Goal: Transaction & Acquisition: Purchase product/service

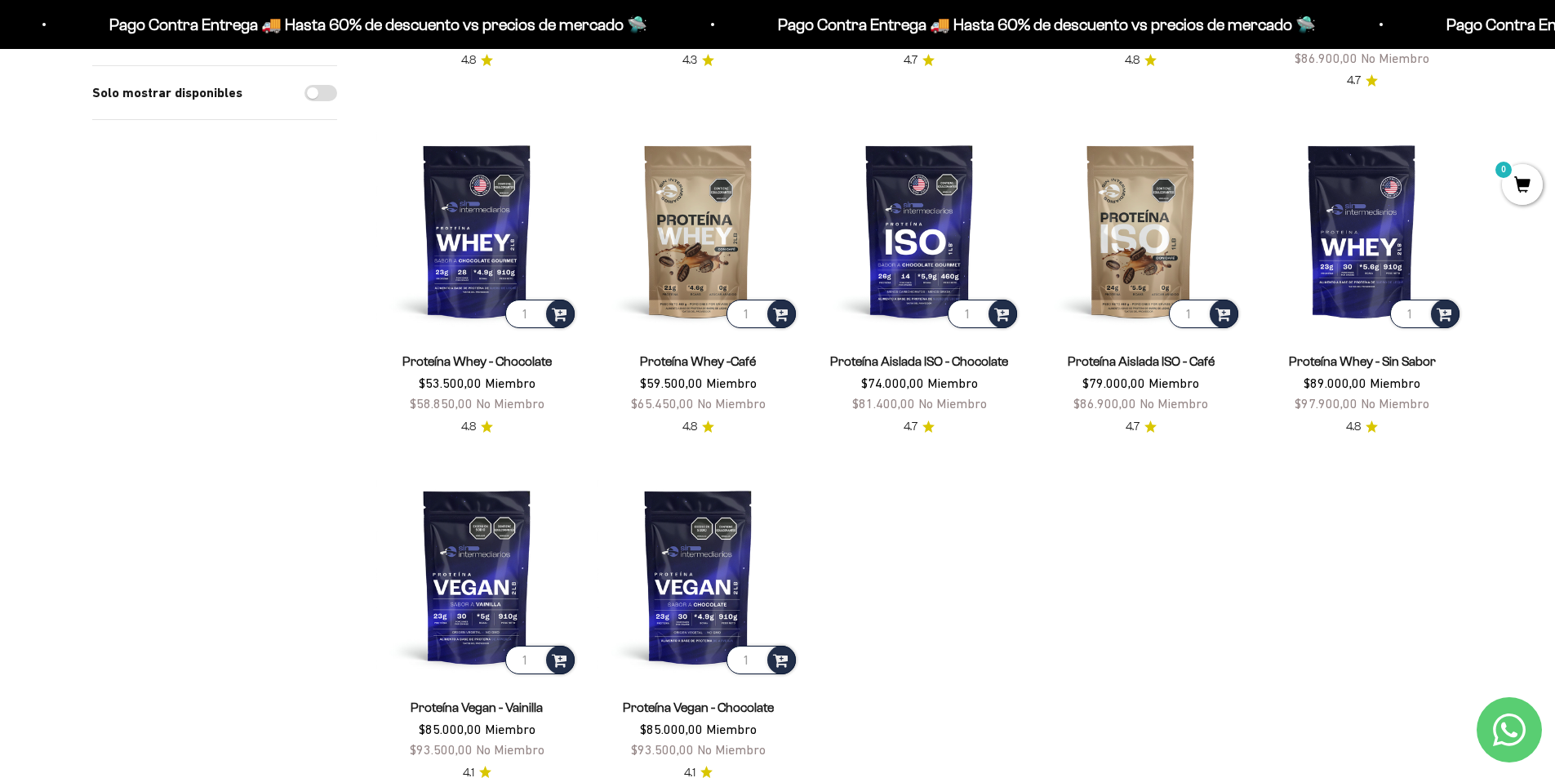
scroll to position [492, 0]
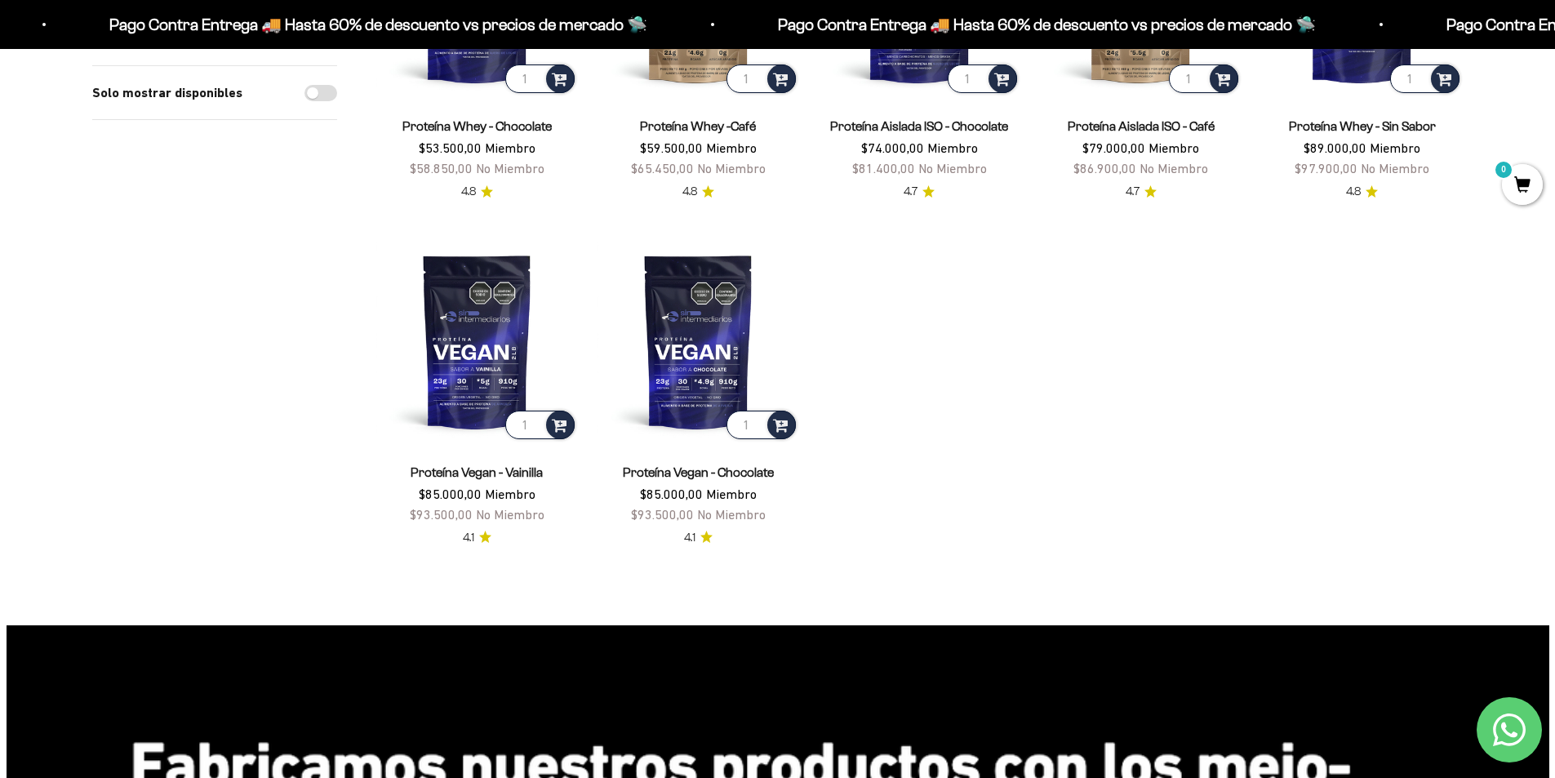
scroll to position [733, 0]
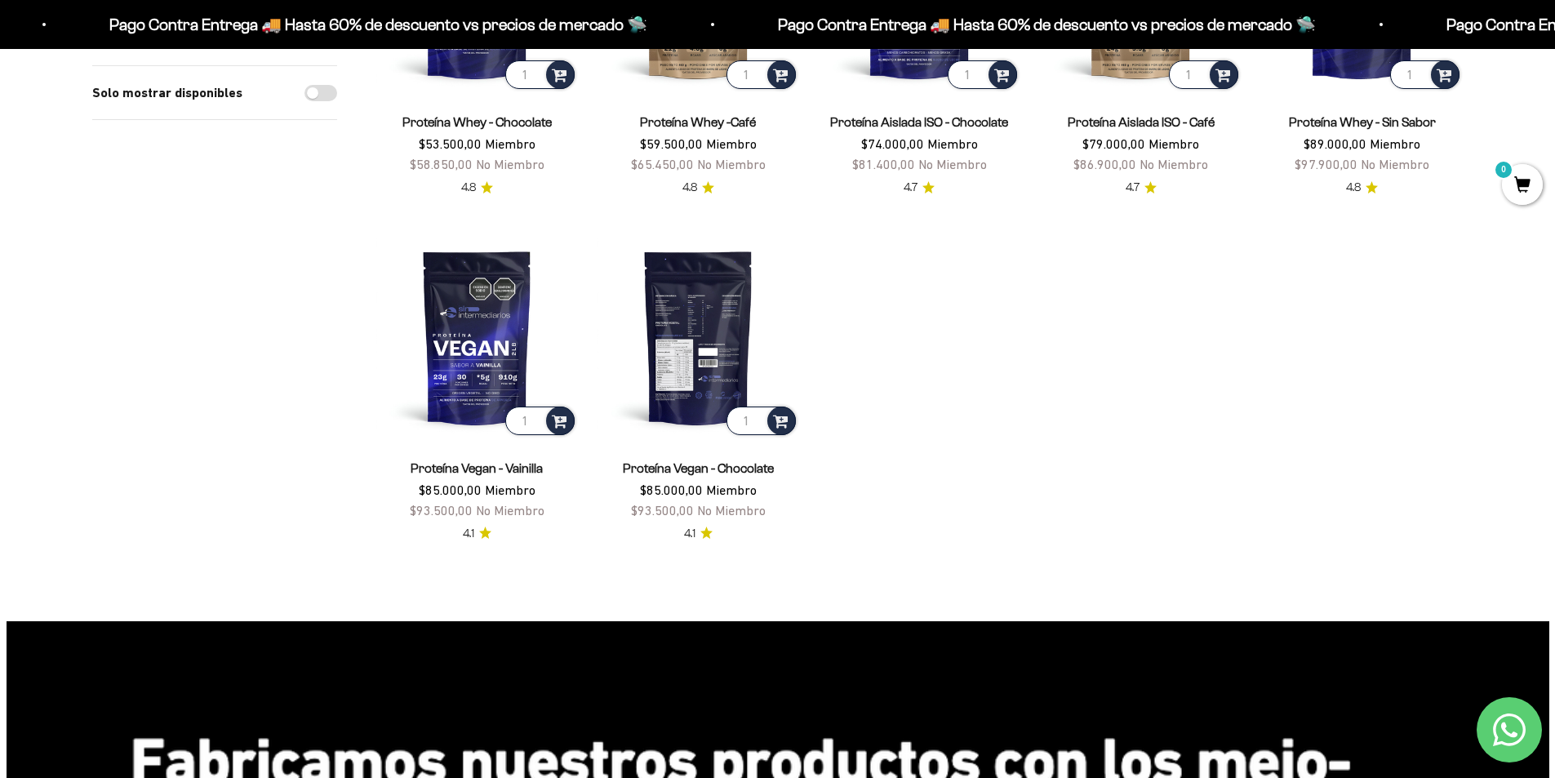
click at [648, 340] on img at bounding box center [699, 337] width 202 height 202
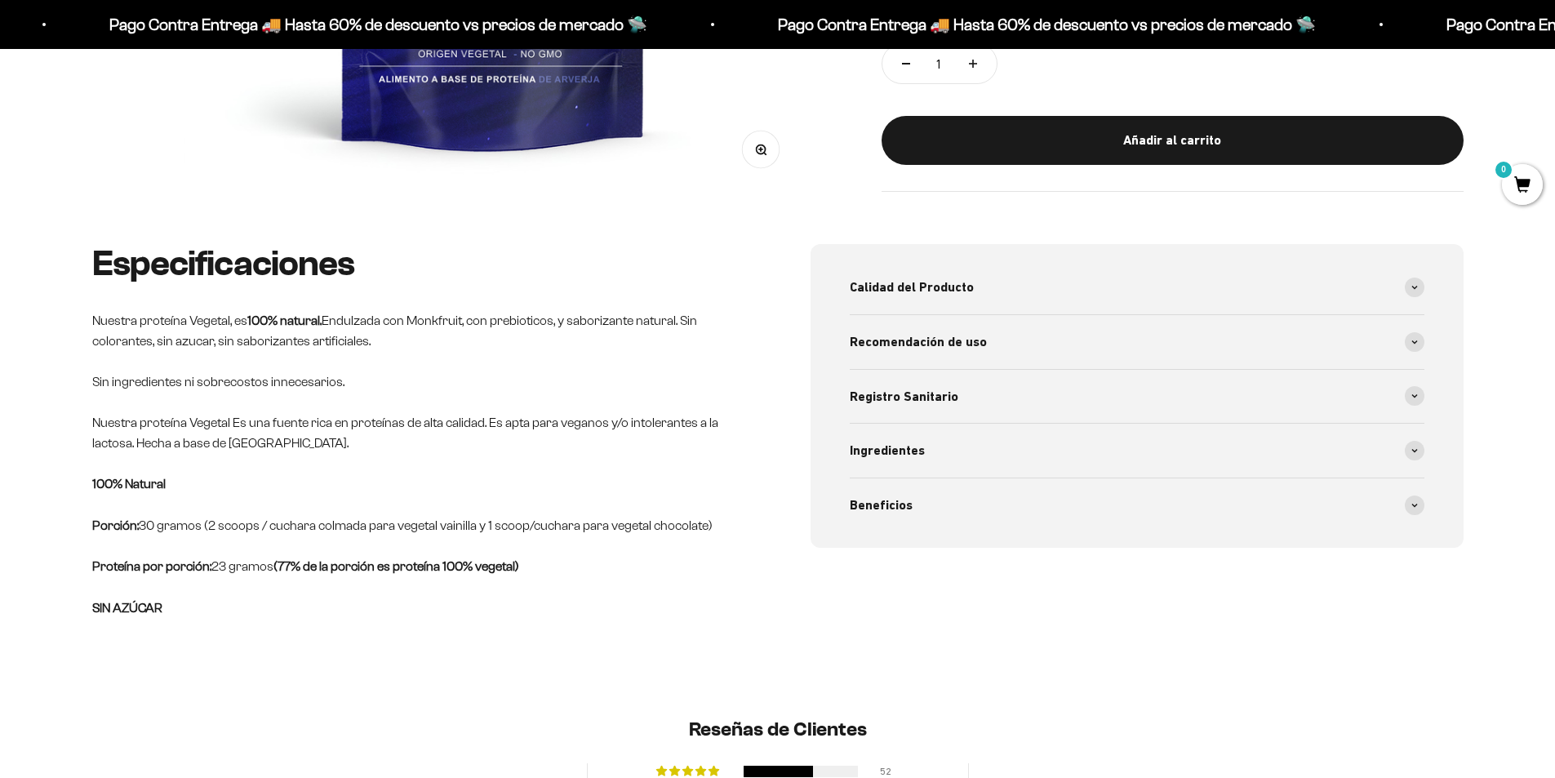
scroll to position [653, 0]
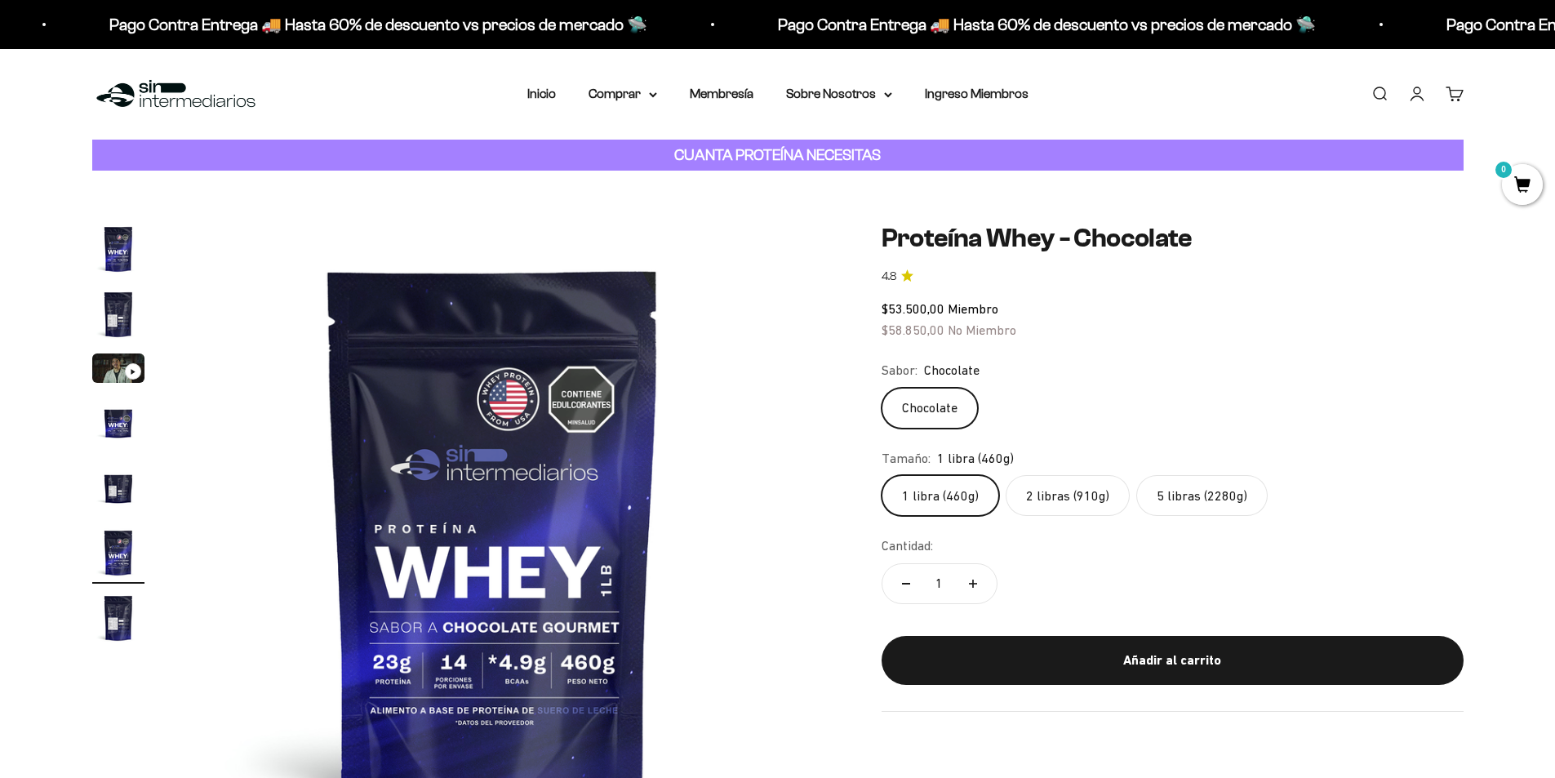
click at [115, 483] on img "Ir al artículo 5" at bounding box center [118, 487] width 52 height 52
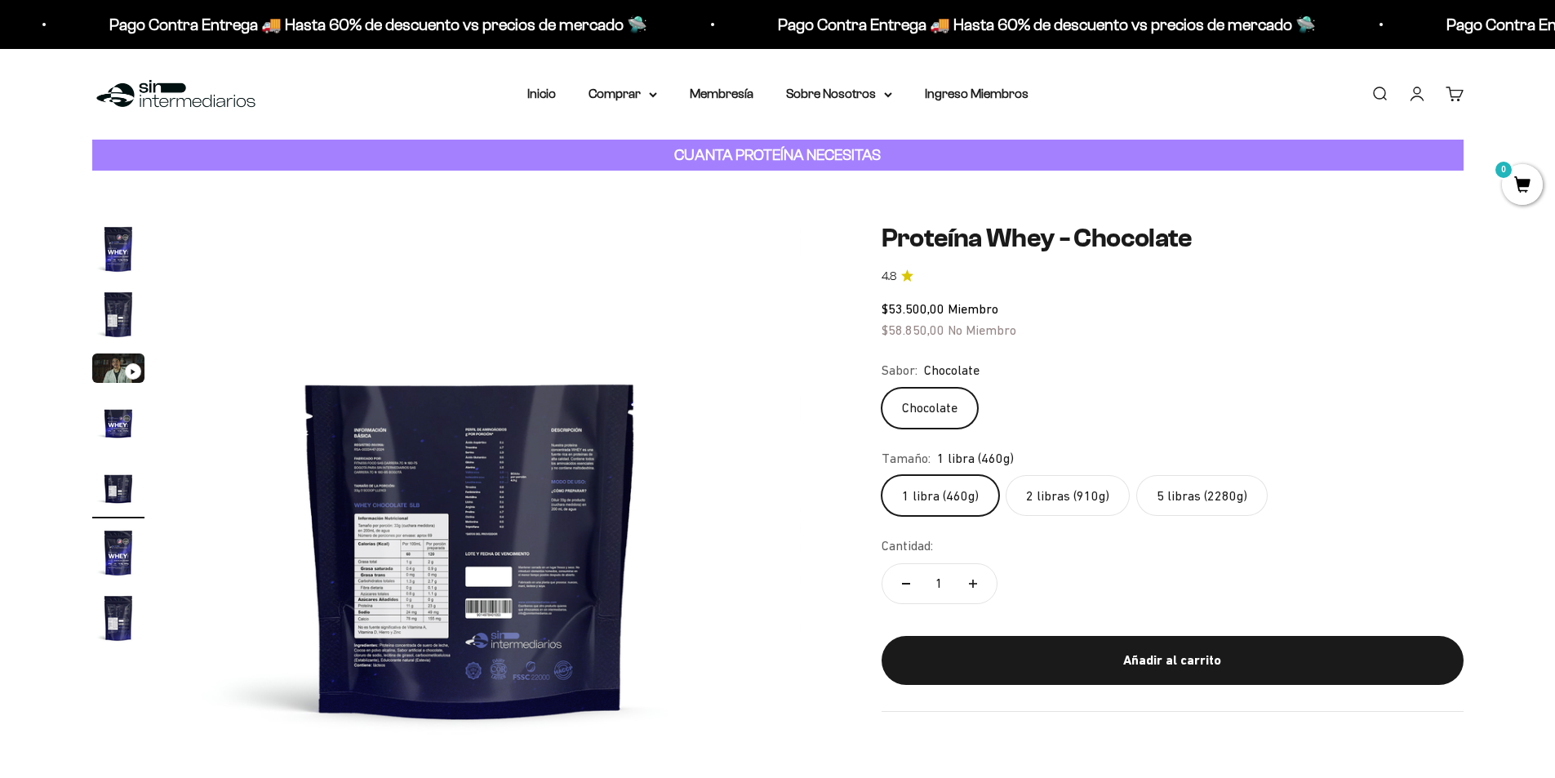
scroll to position [0, 2558]
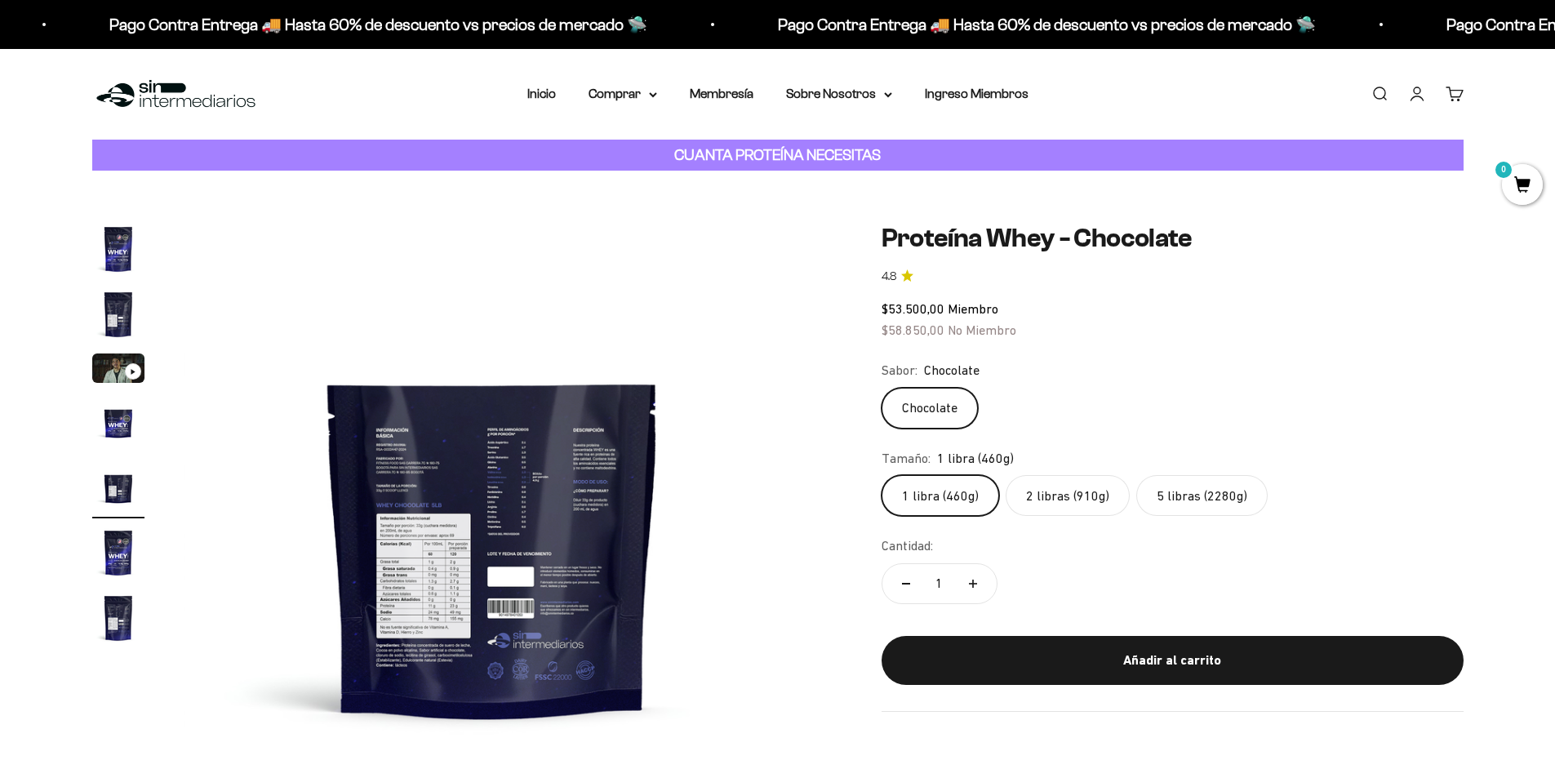
click at [123, 559] on img "Ir al artículo 6" at bounding box center [118, 553] width 52 height 52
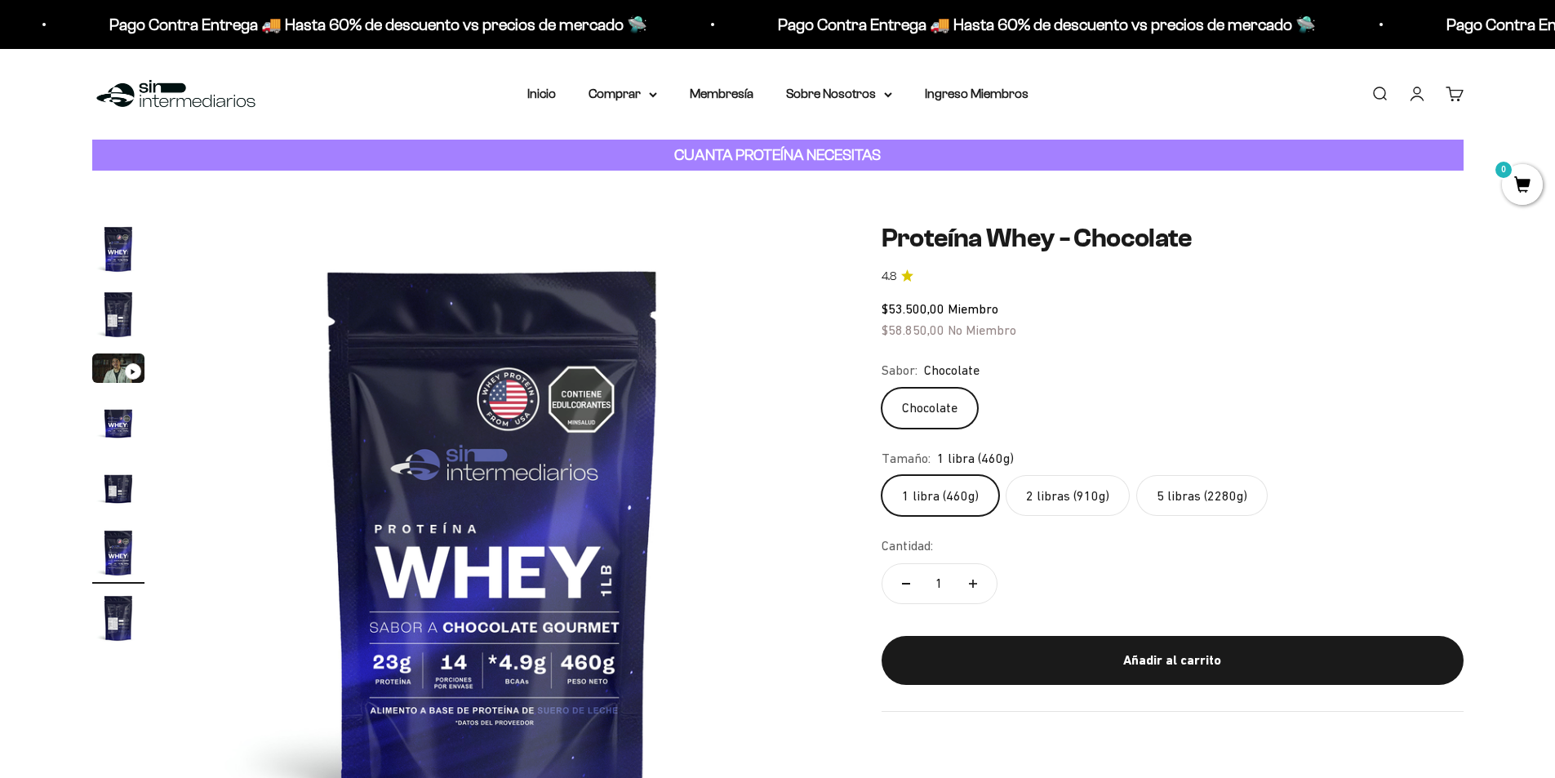
click at [118, 583] on button "Ir al artículo 6" at bounding box center [118, 555] width 52 height 57
click at [128, 649] on button "Ir al artículo 7" at bounding box center [118, 620] width 52 height 57
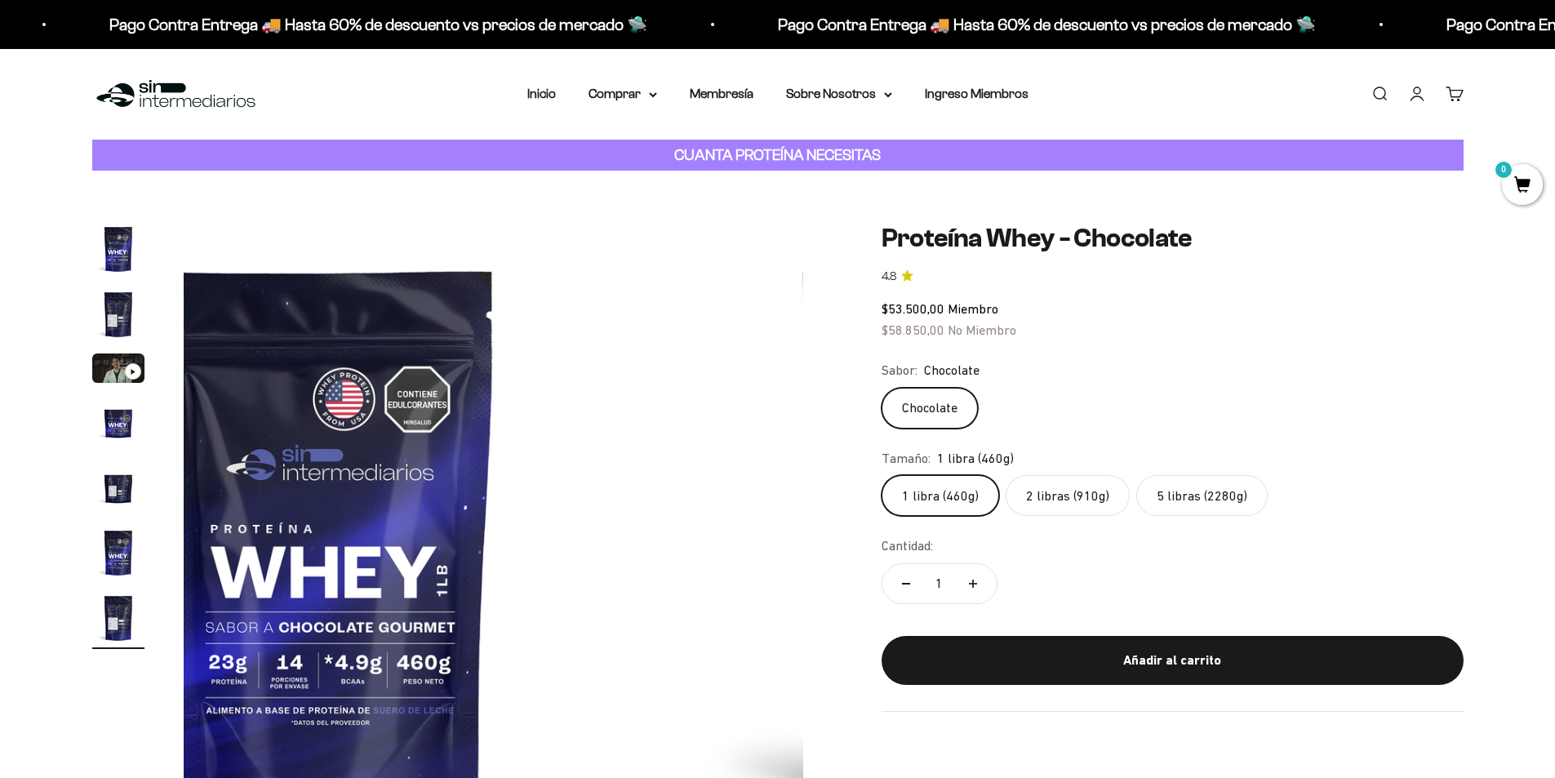
click at [122, 621] on img "Ir al artículo 7" at bounding box center [118, 618] width 52 height 52
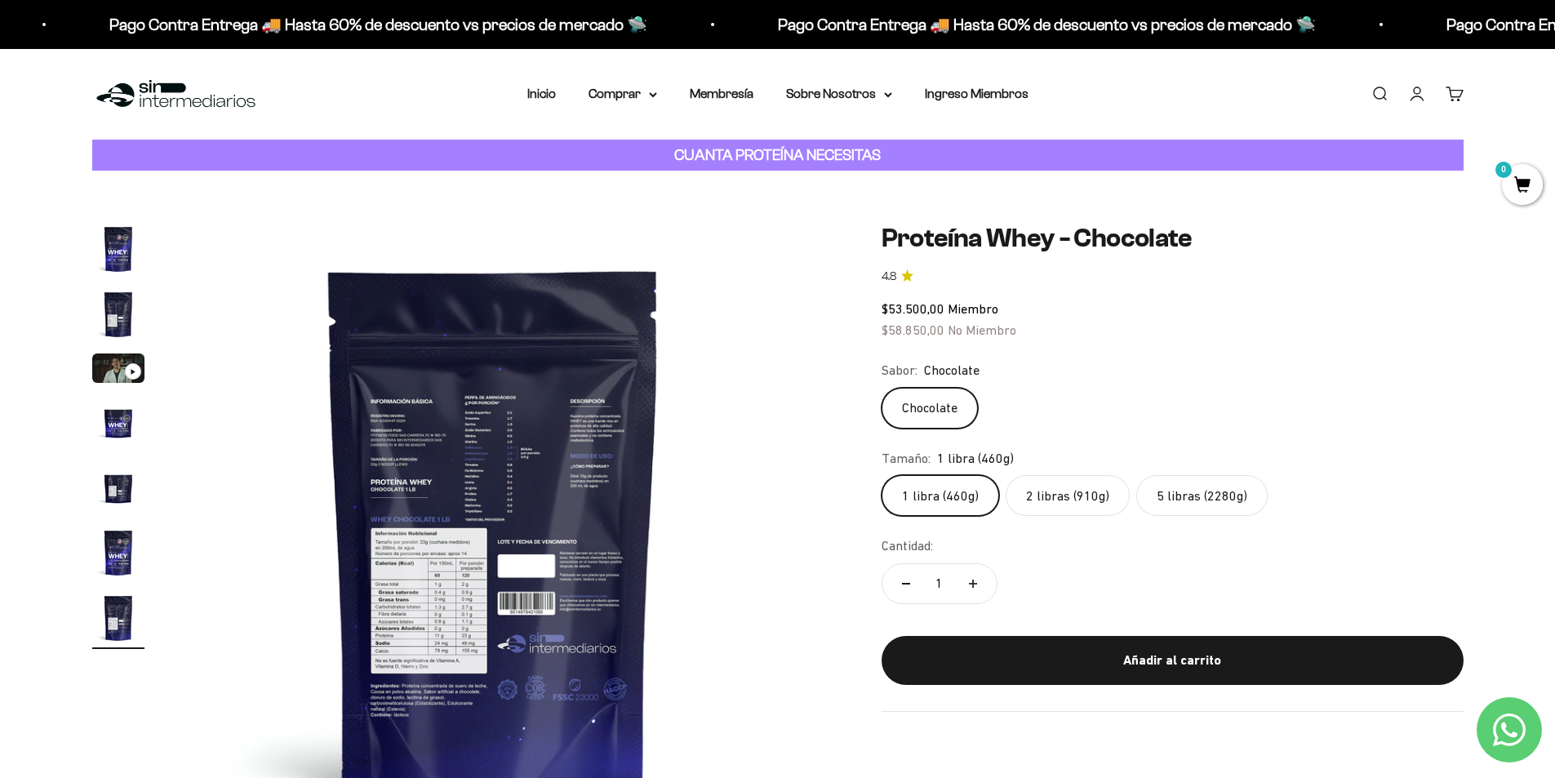
click at [554, 541] on img at bounding box center [494, 533] width 620 height 620
click at [462, 459] on img at bounding box center [494, 533] width 620 height 620
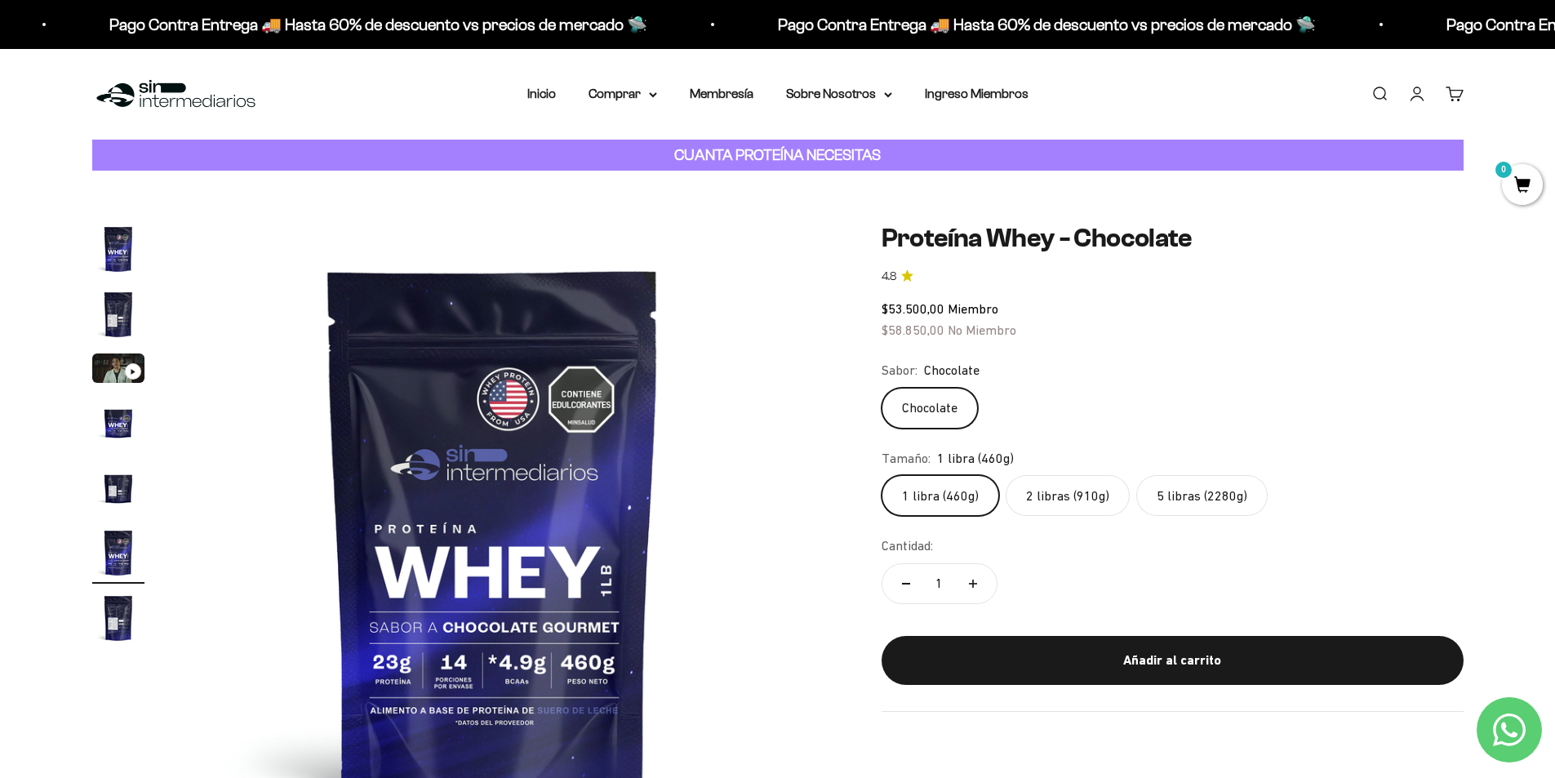
click at [732, 502] on img at bounding box center [493, 533] width 620 height 620
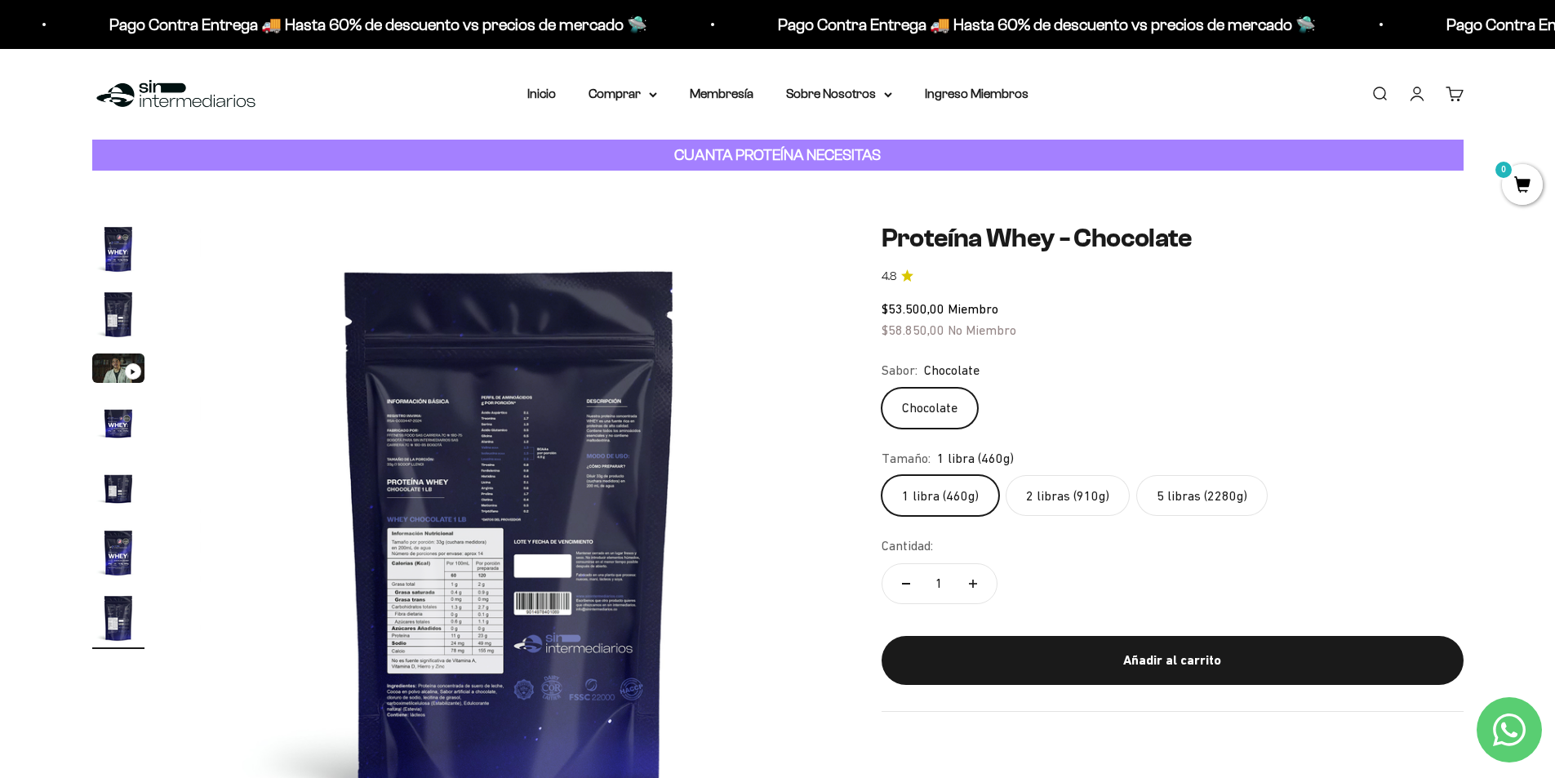
scroll to position [0, 3837]
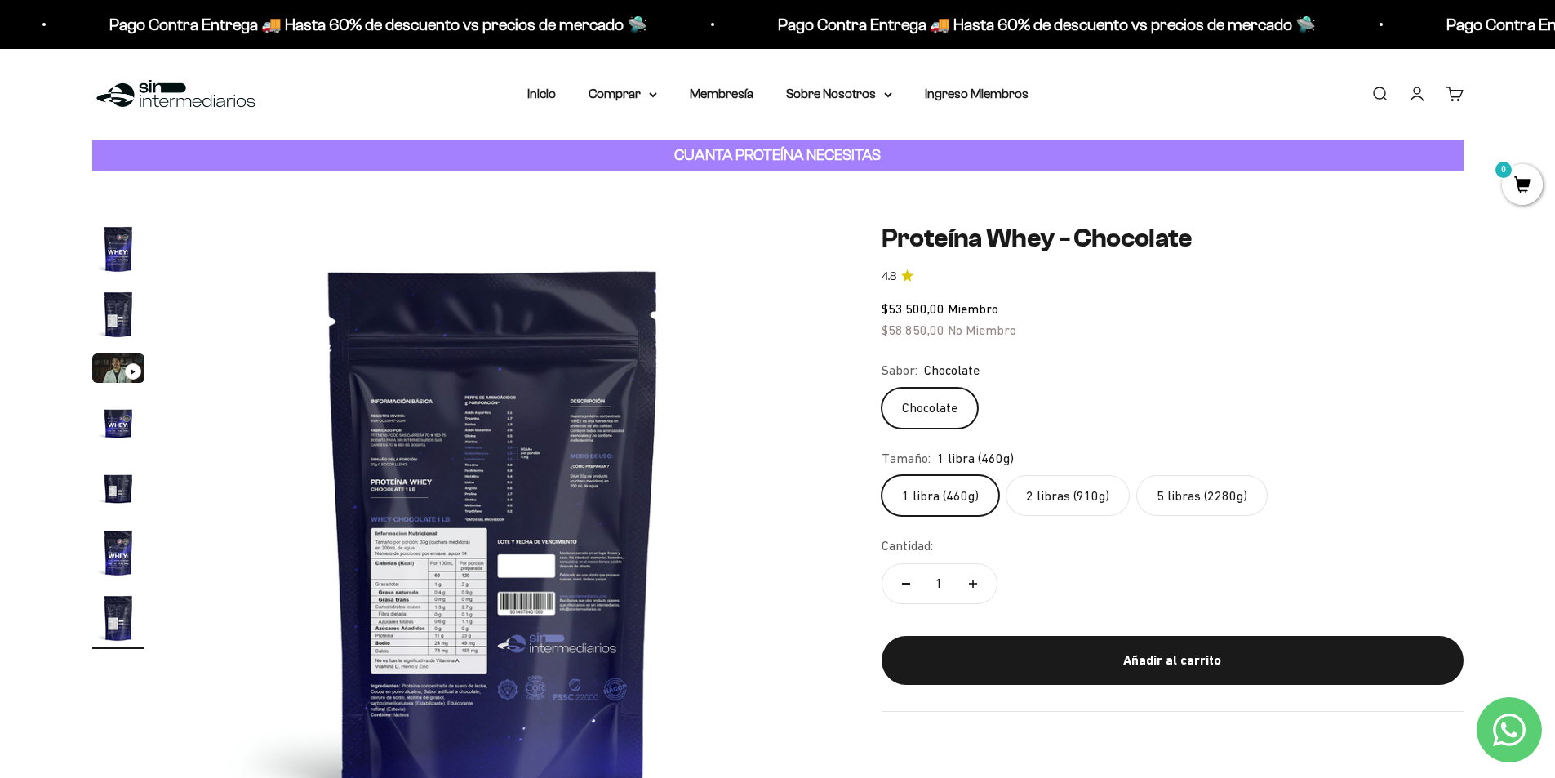
drag, startPoint x: 500, startPoint y: 527, endPoint x: 707, endPoint y: 585, distance: 215.3
click at [707, 585] on img at bounding box center [494, 533] width 620 height 620
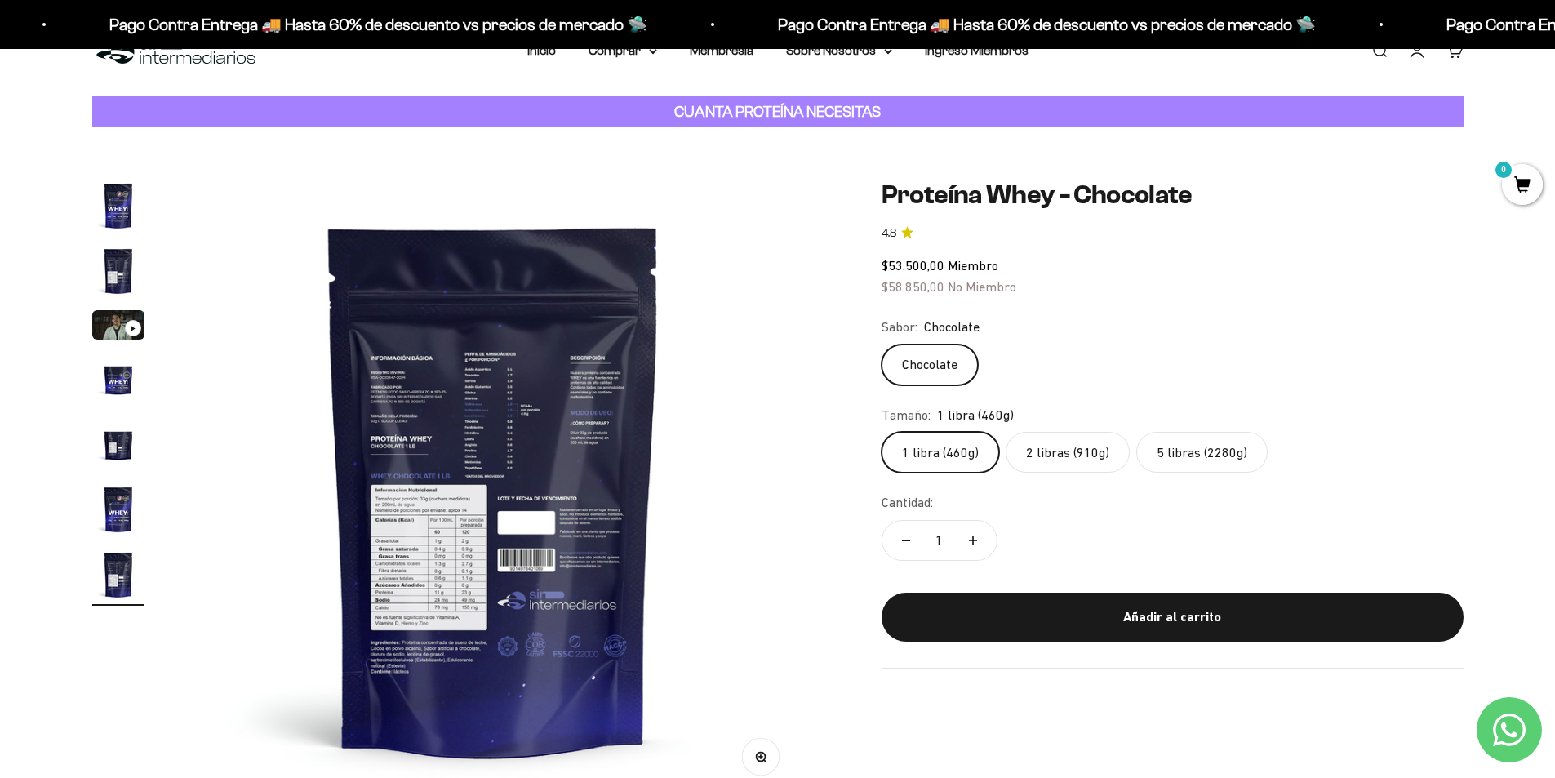
scroll to position [0, 0]
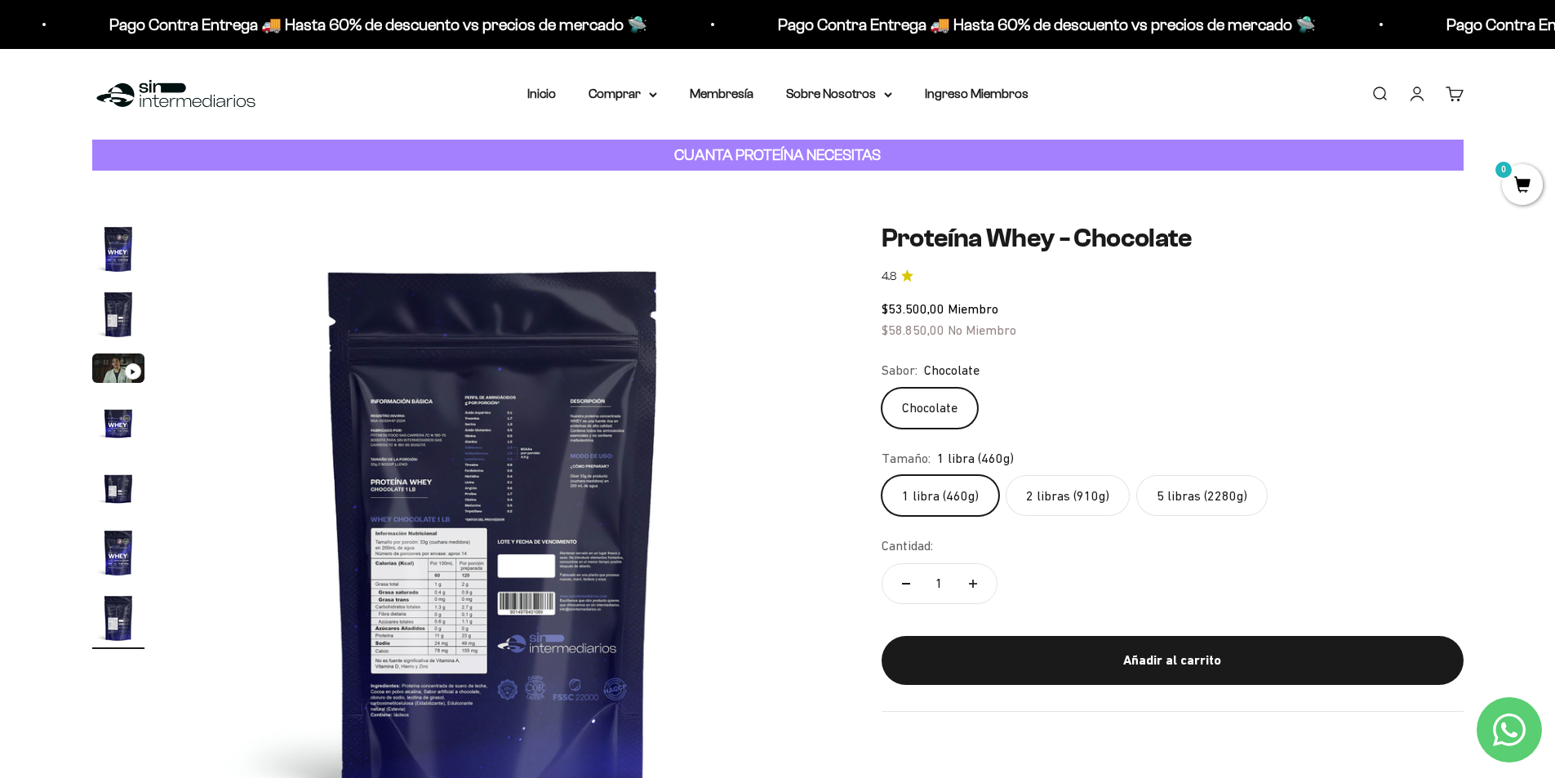
click at [812, 155] on strong "CUANTA PROTEÍNA NECESITAS" at bounding box center [777, 154] width 207 height 17
click at [1064, 500] on label "2 libras (910g)" at bounding box center [1068, 495] width 124 height 41
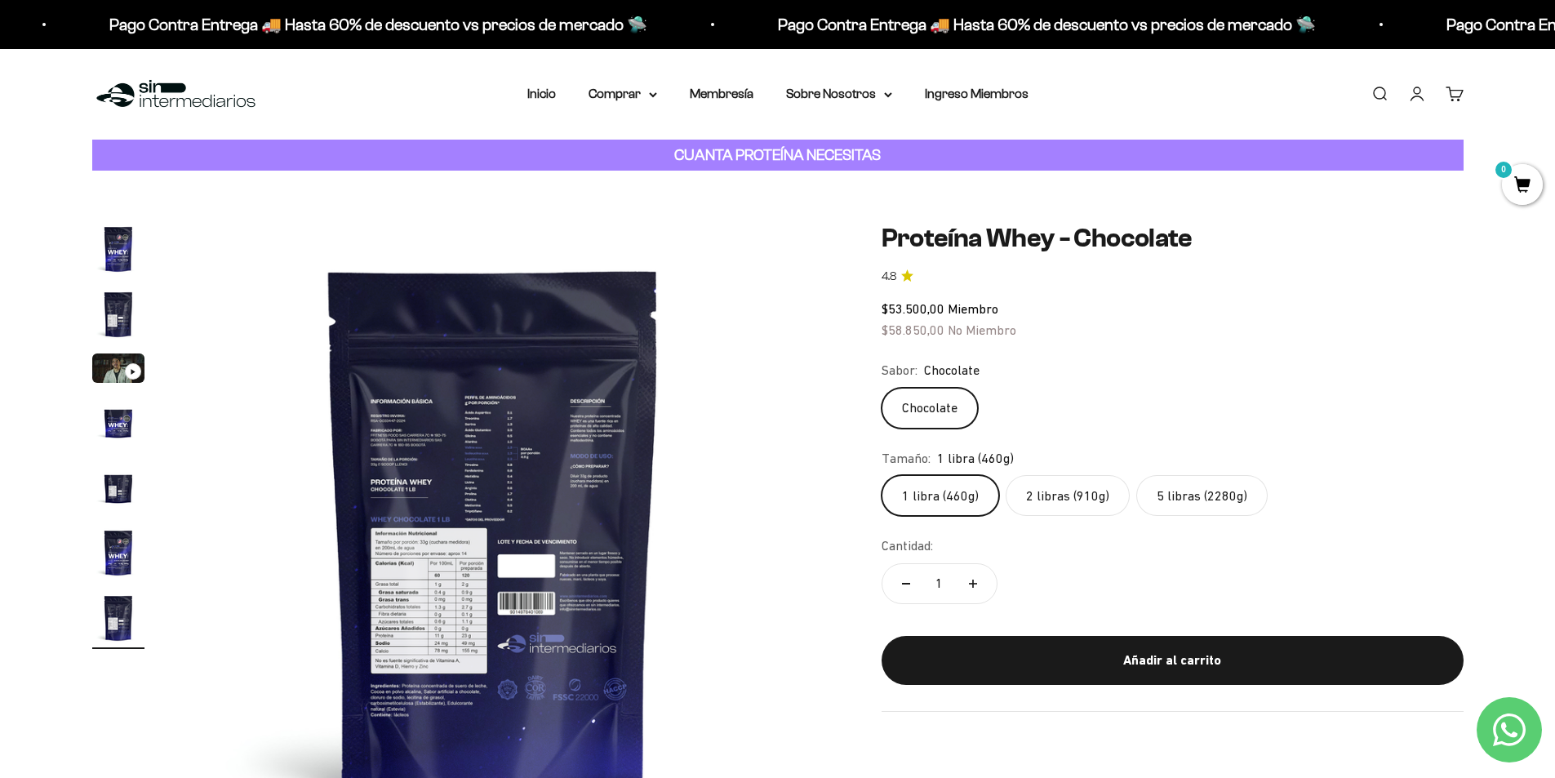
click at [882, 475] on input "2 libras (910g)" at bounding box center [881, 474] width 1 height 1
